Goal: Task Accomplishment & Management: Use online tool/utility

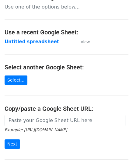
scroll to position [61, 0]
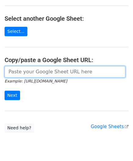
click at [30, 69] on input "url" at bounding box center [65, 72] width 120 height 12
paste input "https://docs.google.com/spreadsheets/d/1jIi8JbCorhQGE0QeRaxjpCthN7Dwcr_OoFuC896…"
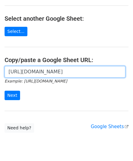
scroll to position [0, 128]
type input "https://docs.google.com/spreadsheets/d/1jIi8JbCorhQGE0QeRaxjpCthN7Dwcr_OoFuC896…"
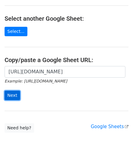
scroll to position [0, 0]
click at [16, 94] on input "Next" at bounding box center [12, 94] width 15 height 9
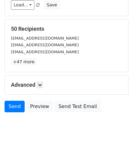
scroll to position [74, 0]
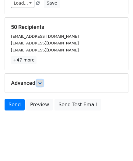
click at [42, 82] on icon at bounding box center [40, 83] width 4 height 4
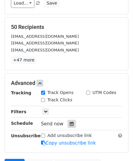
click at [69, 121] on icon at bounding box center [71, 123] width 4 height 4
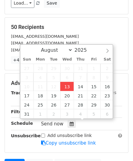
type input "[DATE] 12:00"
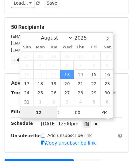
paste input "6"
type input "6"
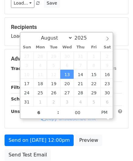
type input "[DATE] 18:00"
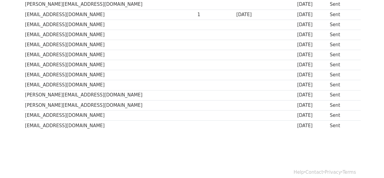
scroll to position [465, 0]
